Goal: Task Accomplishment & Management: Manage account settings

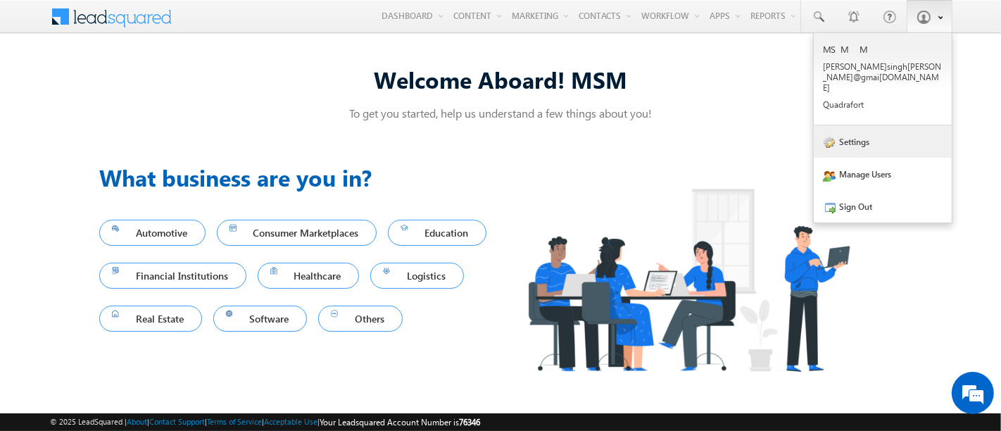
click at [865, 125] on link "Settings" at bounding box center [883, 141] width 138 height 32
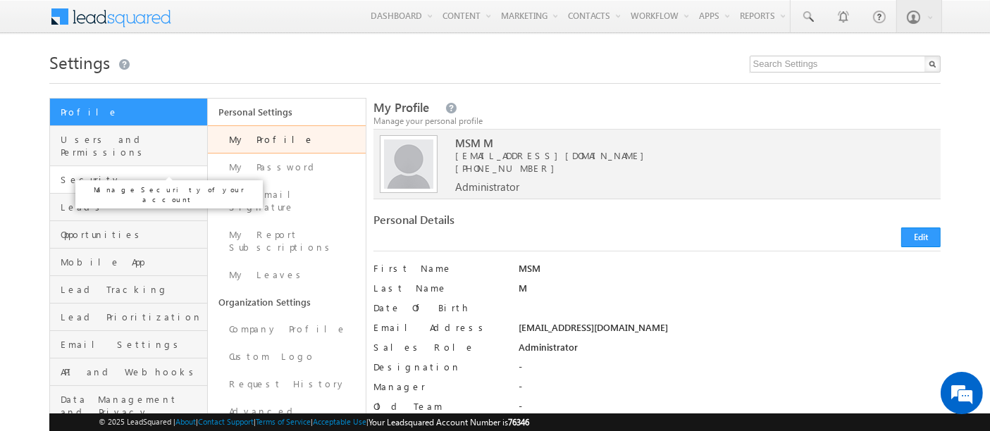
click at [169, 173] on span "Security" at bounding box center [132, 179] width 143 height 13
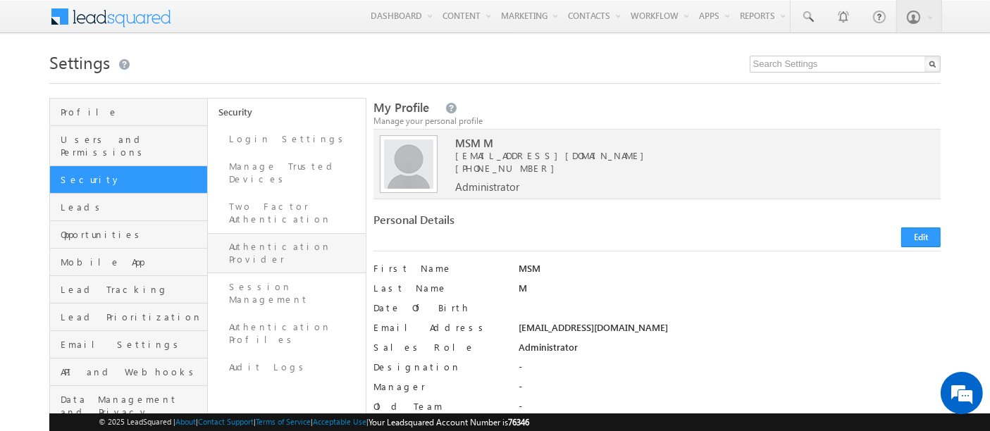
click at [280, 233] on link "Authentication Provider" at bounding box center [287, 253] width 158 height 40
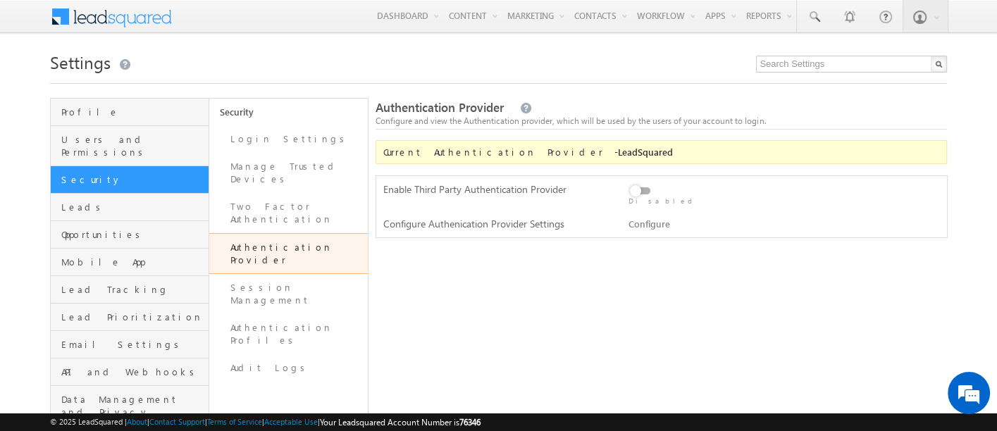
click at [637, 183] on label at bounding box center [642, 183] width 28 height 0
click at [0, 0] on input "checkbox" at bounding box center [0, 0] width 0 height 0
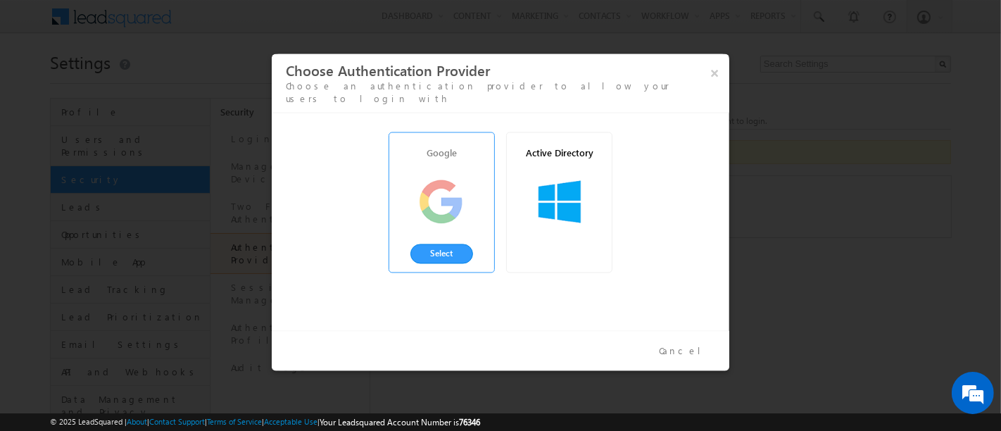
click at [447, 174] on div at bounding box center [441, 202] width 56 height 56
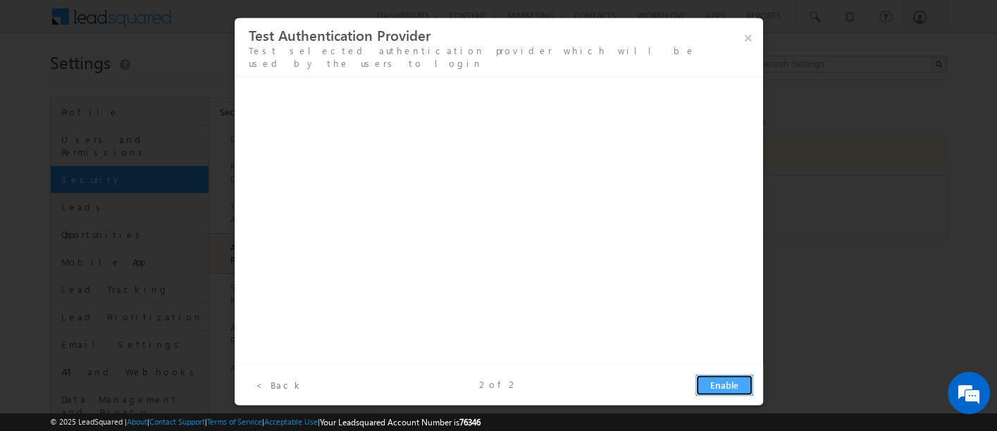
click at [715, 392] on button "Enable" at bounding box center [724, 386] width 58 height 22
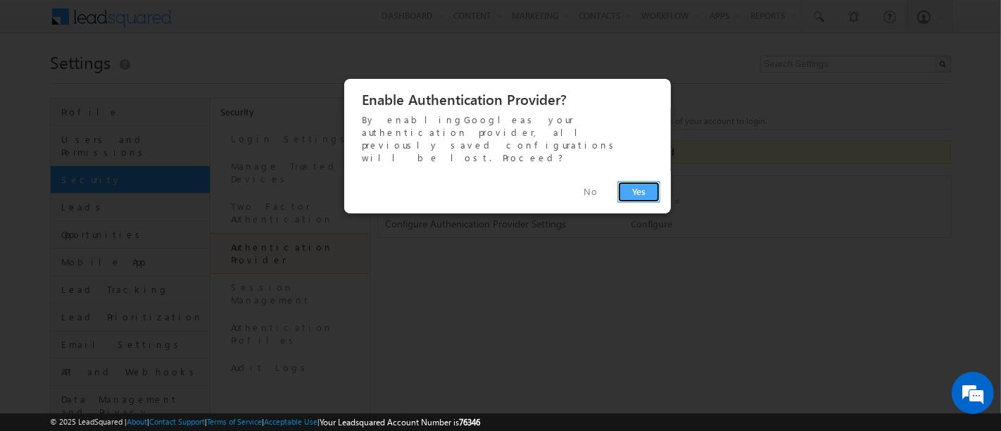
click at [630, 181] on button "Yes" at bounding box center [639, 192] width 43 height 22
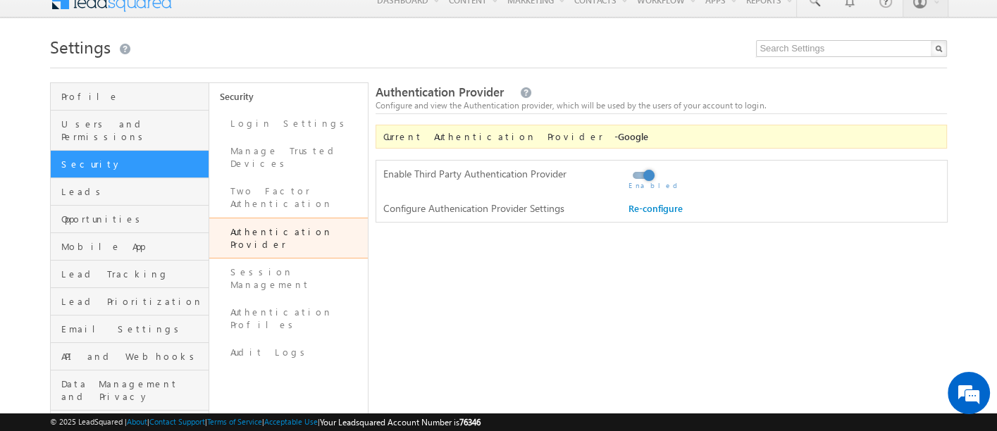
scroll to position [13, 0]
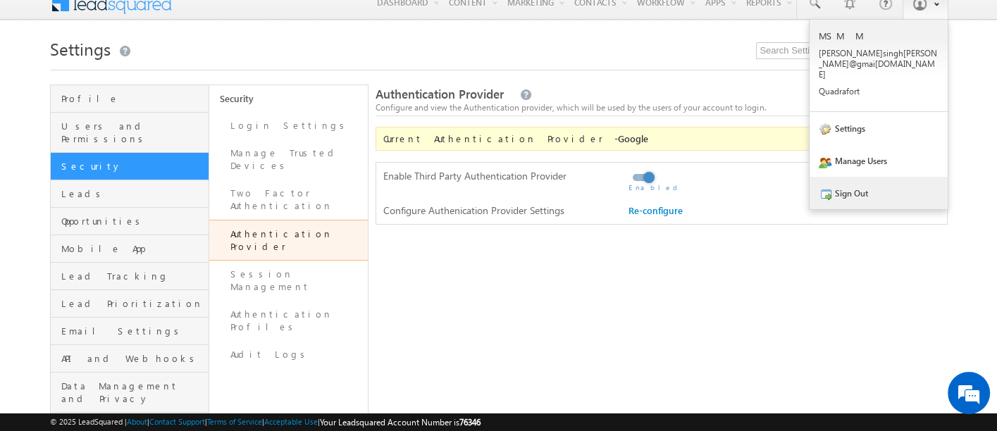
click at [844, 177] on link "Sign Out" at bounding box center [878, 193] width 138 height 32
